Goal: Task Accomplishment & Management: Manage account settings

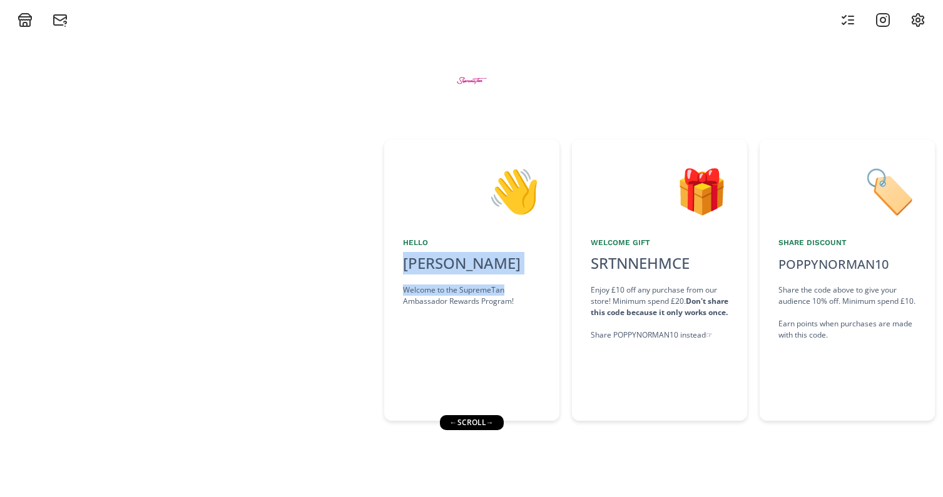
drag, startPoint x: 405, startPoint y: 297, endPoint x: 234, endPoint y: 301, distance: 171.4
click at [234, 301] on div "👋 Hello [PERSON_NAME] Welcome to the SupremeTan Ambassador Rewards Program! 🎁 W…" at bounding box center [471, 280] width 943 height 294
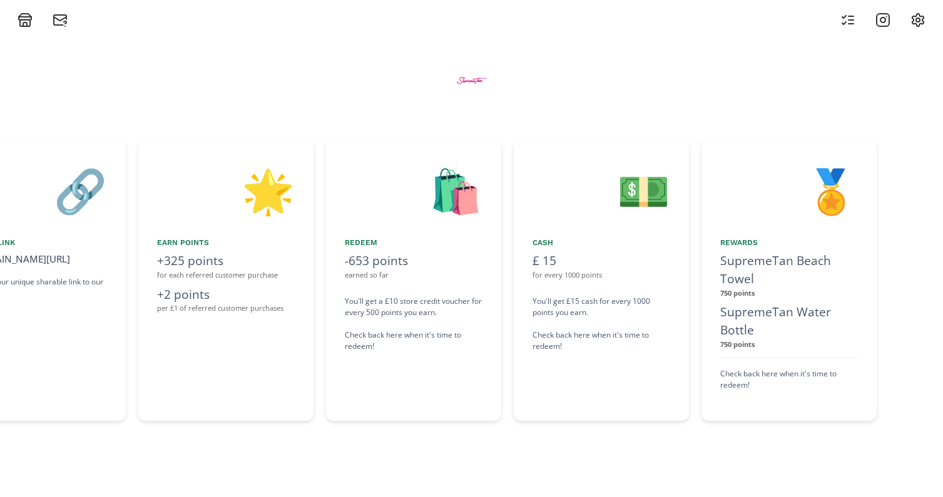
scroll to position [0, 1036]
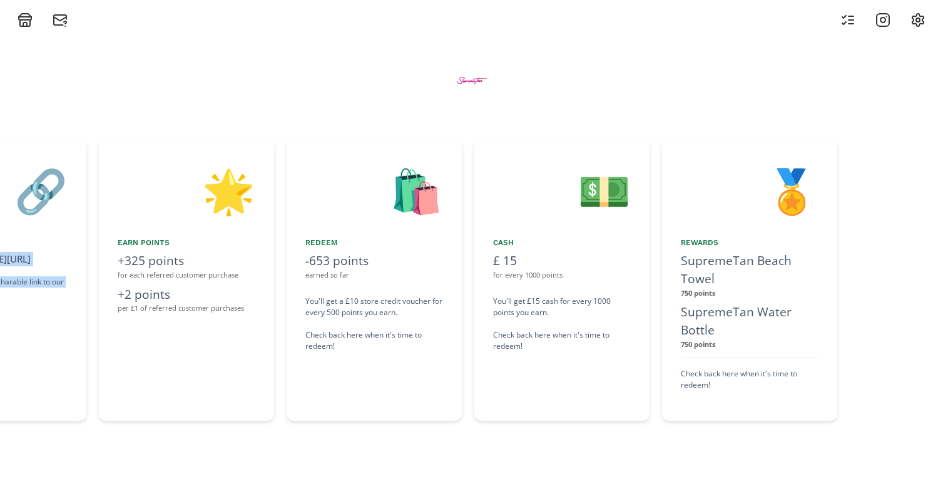
drag, startPoint x: 440, startPoint y: 216, endPoint x: 103, endPoint y: 227, distance: 336.7
click at [103, 227] on div "👋 Hello Poppy Norman Welcome to the SupremeTan Ambassador Rewards Program! 🎁 We…" at bounding box center [471, 280] width 943 height 294
click at [352, 108] on div at bounding box center [471, 80] width 751 height 67
click at [856, 19] on div at bounding box center [883, 20] width 100 height 15
click at [848, 19] on icon at bounding box center [847, 20] width 15 height 15
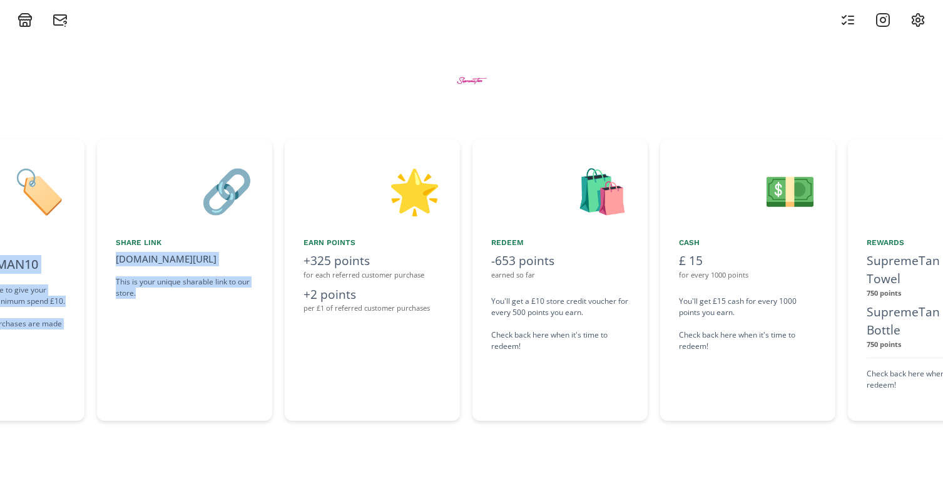
drag, startPoint x: 480, startPoint y: 362, endPoint x: 196, endPoint y: 370, distance: 283.5
click at [196, 370] on div "👋 Hello [PERSON_NAME] Welcome to the SupremeTan Ambassador Rewards Program! 🎁 W…" at bounding box center [471, 280] width 943 height 294
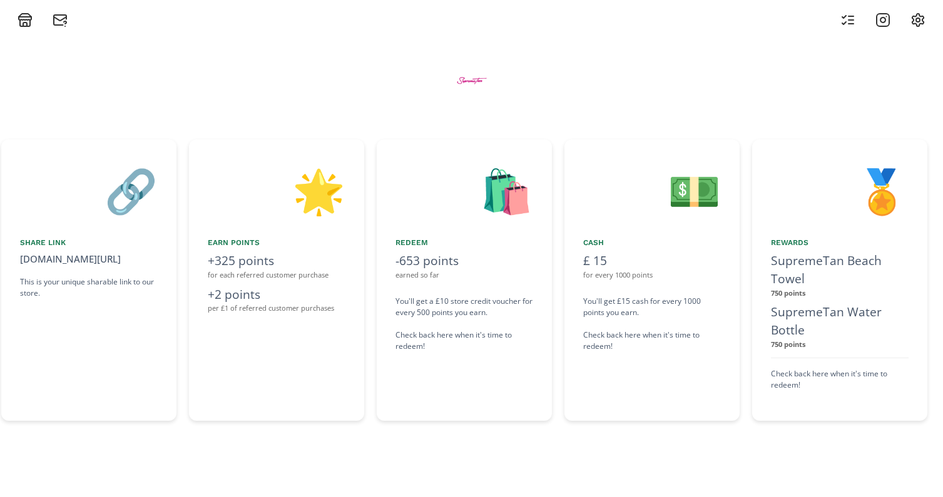
scroll to position [0, 1077]
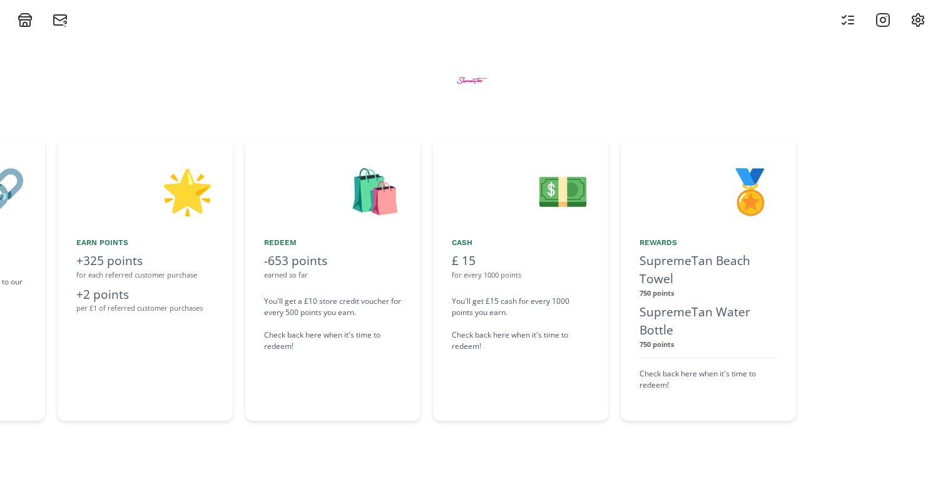
drag, startPoint x: 479, startPoint y: 375, endPoint x: 403, endPoint y: 383, distance: 76.1
click at [403, 383] on div "🛍️ Redeem -653 points earned so far You'll get a £10 store credit voucher for e…" at bounding box center [332, 279] width 175 height 281
click at [407, 446] on div "👋 Hello [PERSON_NAME] Welcome to the SupremeTan Ambassador Rewards Program! 🎁 W…" at bounding box center [471, 263] width 943 height 470
click at [853, 23] on icon at bounding box center [847, 20] width 15 height 15
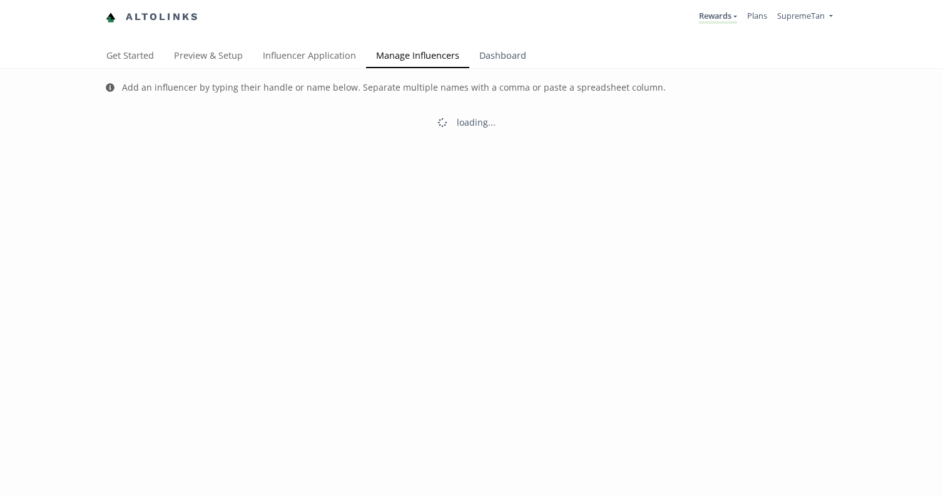
click at [490, 60] on link "Dashboard" at bounding box center [502, 56] width 67 height 25
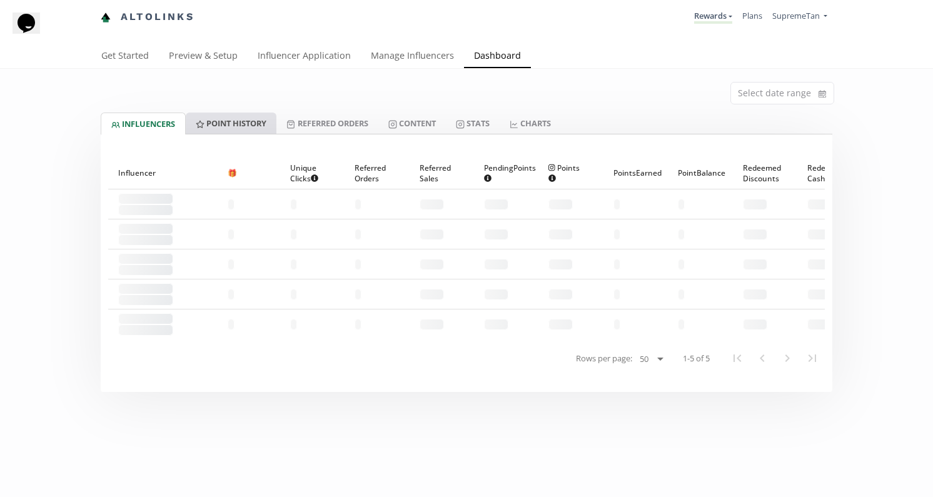
click at [218, 125] on link "Point HISTORY" at bounding box center [231, 123] width 91 height 21
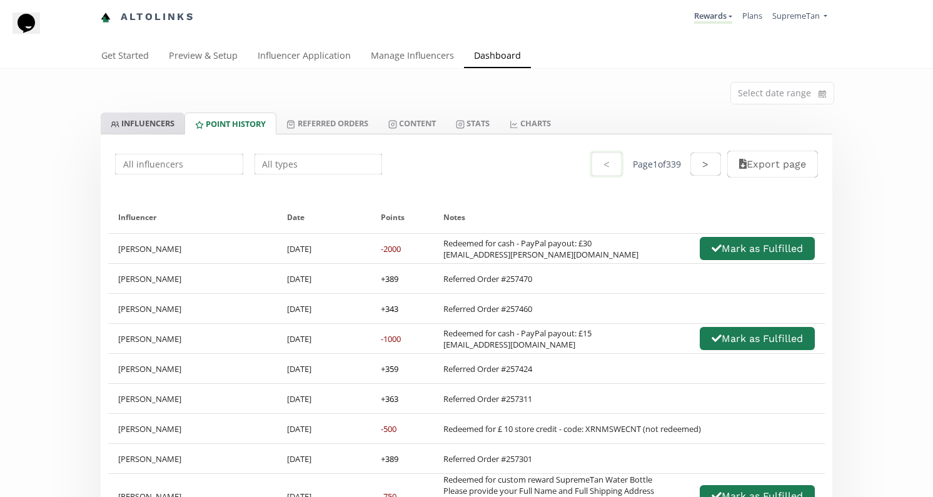
click at [158, 121] on link "INFLUENCERS" at bounding box center [143, 123] width 84 height 21
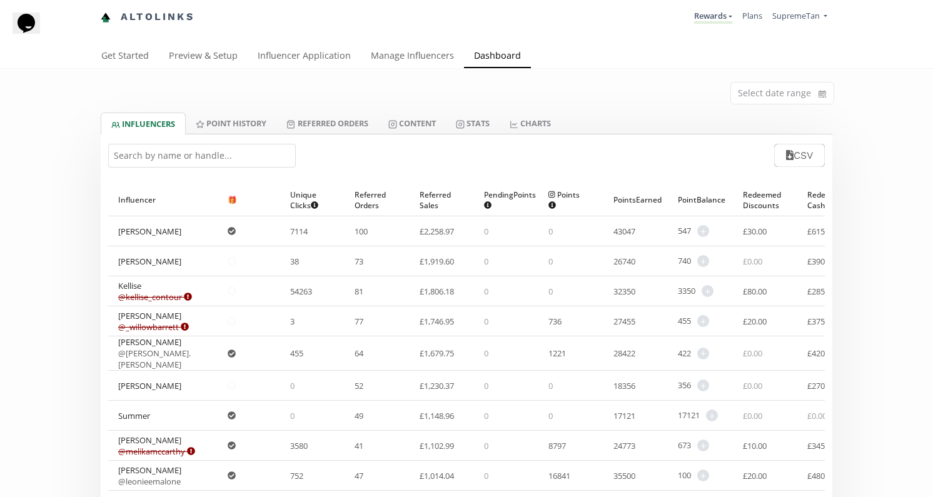
click at [195, 158] on input "text" at bounding box center [202, 156] width 188 height 24
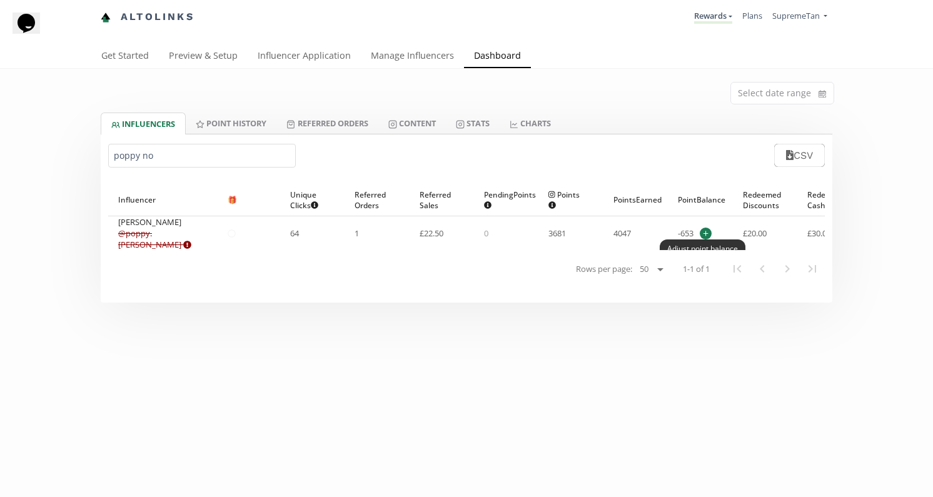
type input "poppy no"
click at [700, 231] on span "+" at bounding box center [706, 234] width 12 height 12
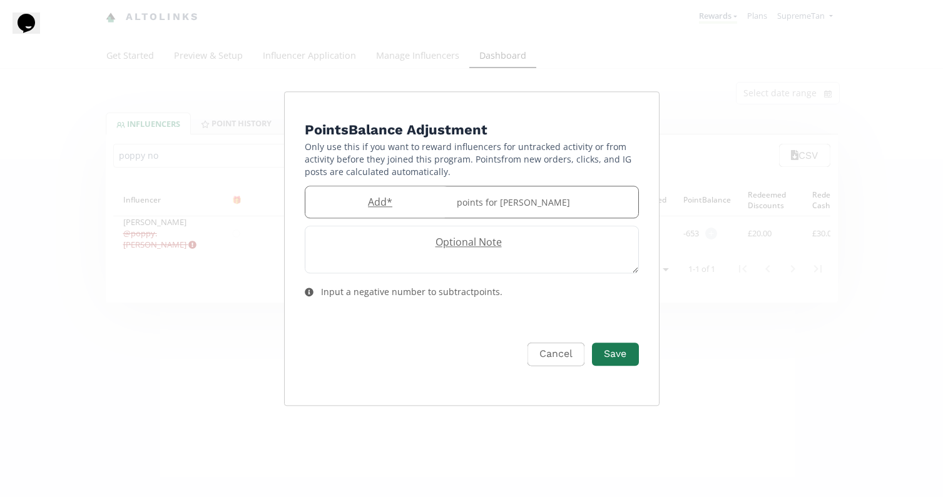
click at [496, 210] on div "points for Poppy Norman" at bounding box center [543, 202] width 189 height 32
type input "750"
click at [623, 355] on button "Save" at bounding box center [615, 354] width 50 height 27
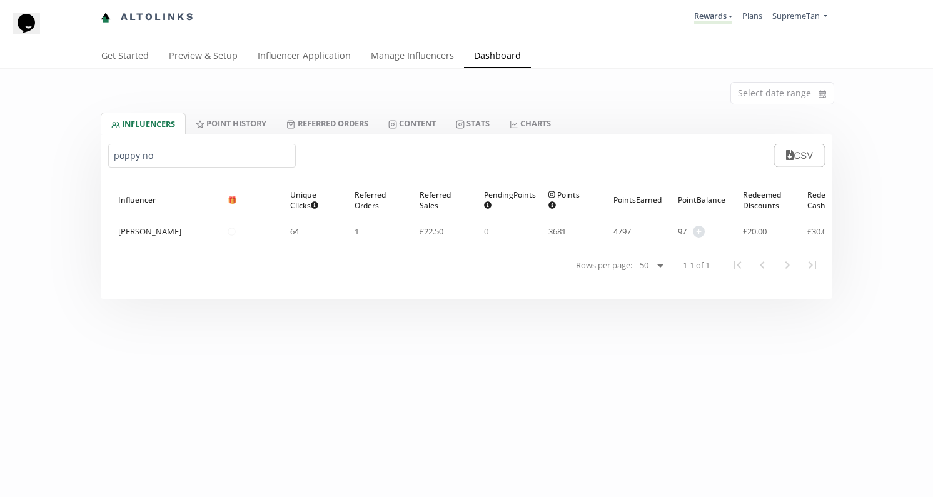
drag, startPoint x: 880, startPoint y: 136, endPoint x: 913, endPoint y: 154, distance: 37.5
click at [880, 137] on div "Select date range INFLUENCERS Point HISTORY Referred Orders Content Stats CHART…" at bounding box center [466, 184] width 933 height 230
